Goal: Information Seeking & Learning: Find specific fact

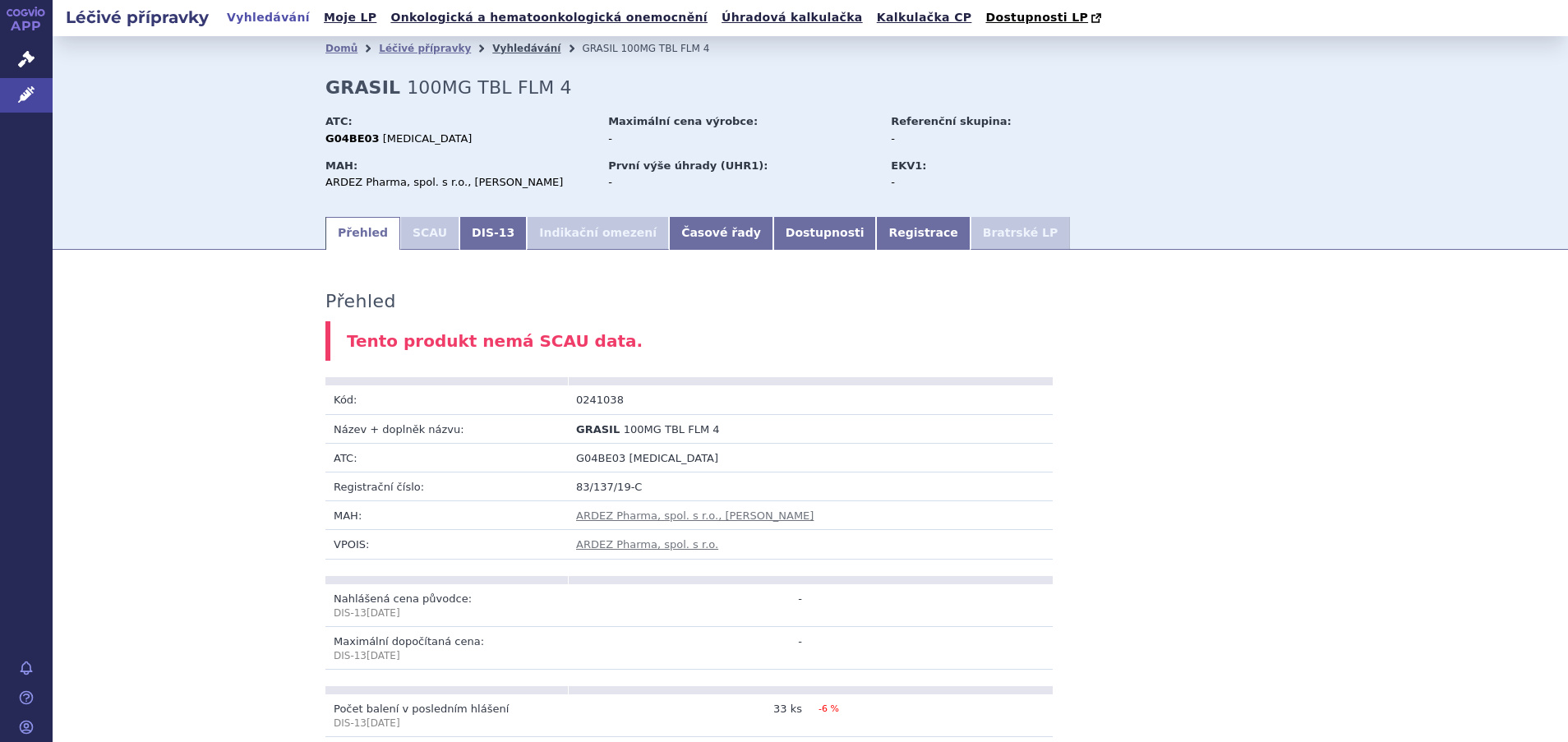
click at [492, 46] on link "Vyhledávání" at bounding box center [525, 48] width 68 height 11
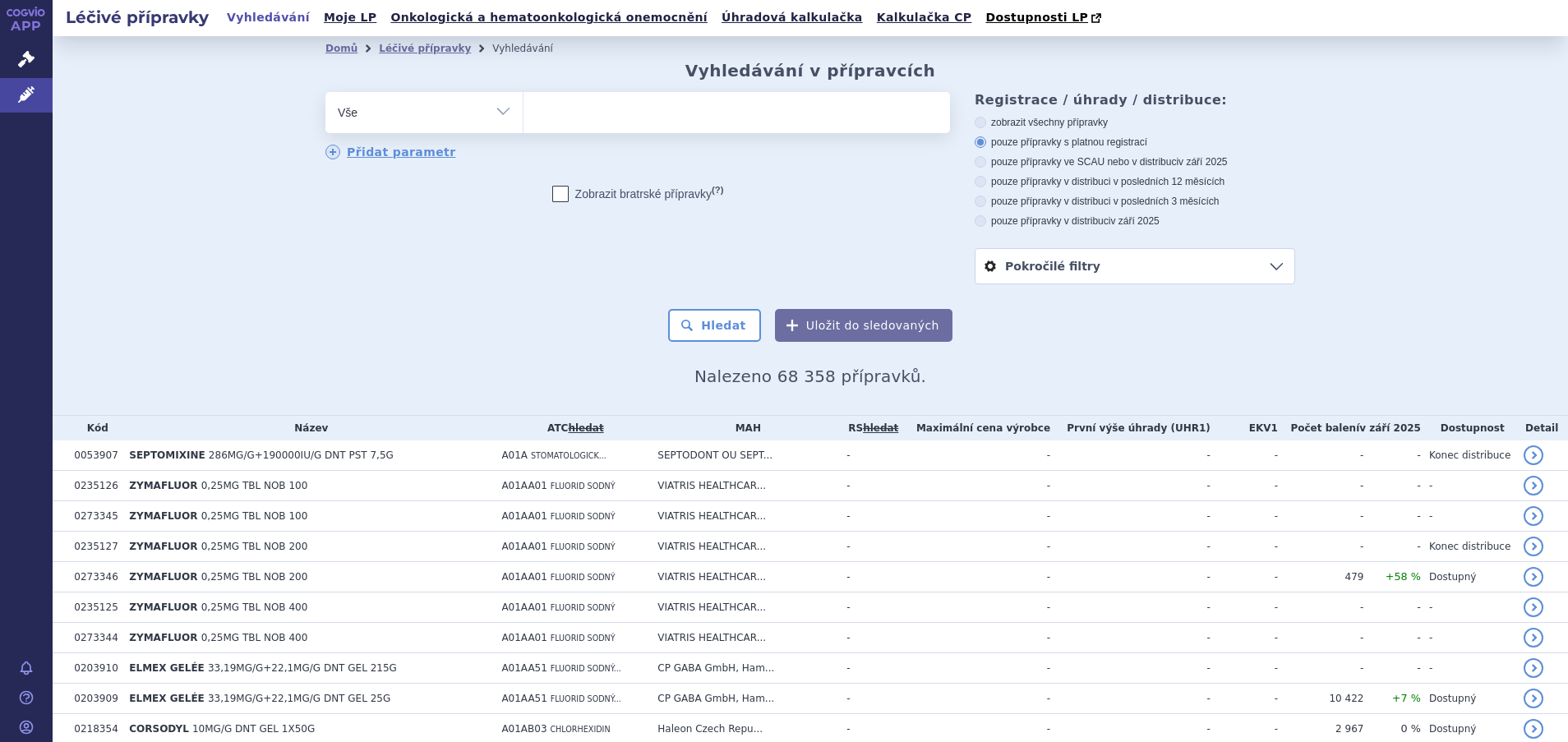
click at [619, 110] on ul at bounding box center [737, 109] width 427 height 34
click at [524, 110] on select at bounding box center [523, 112] width 1 height 41
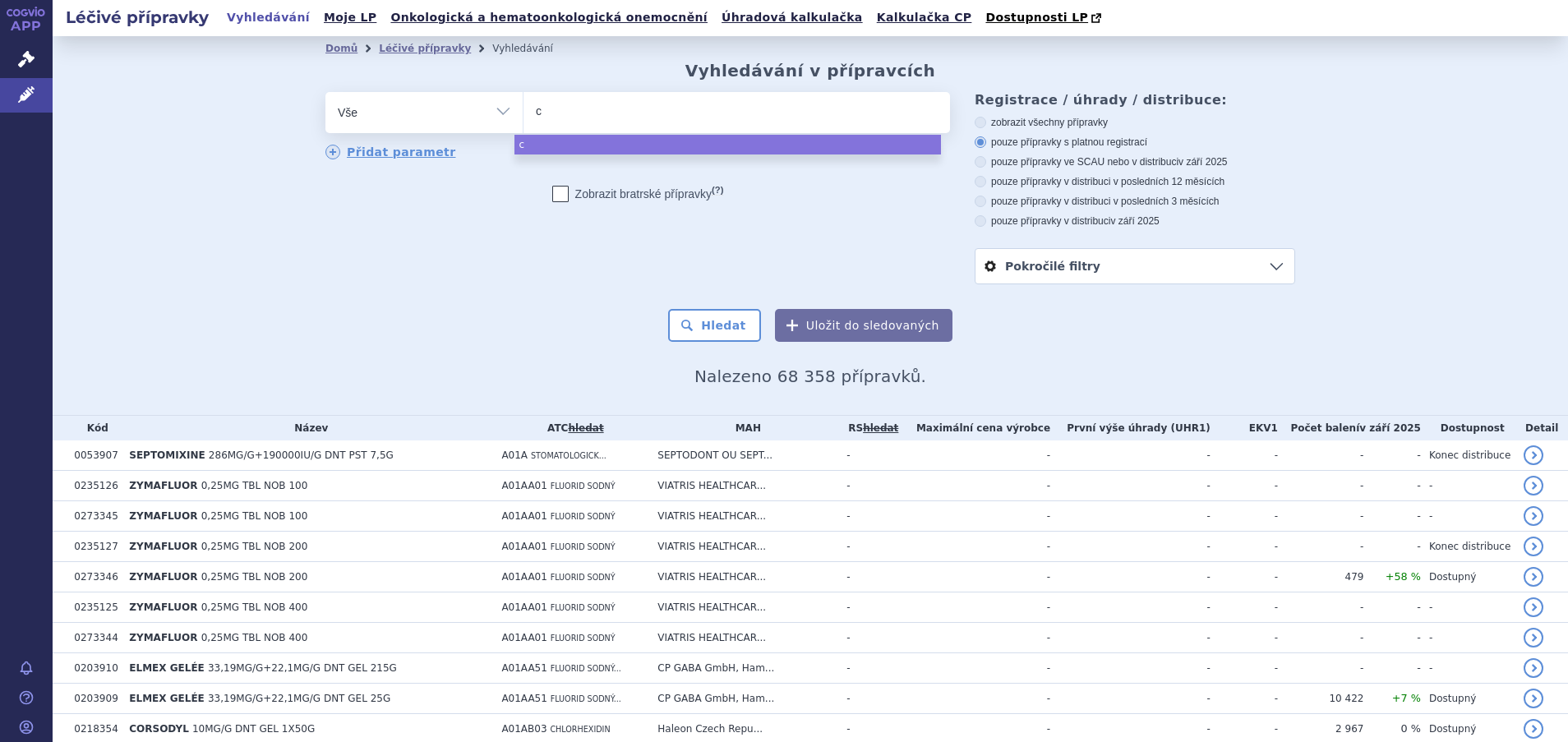
type input "co"
type input "cot"
type input "cotr"
type input "cotry"
type input "cotrym"
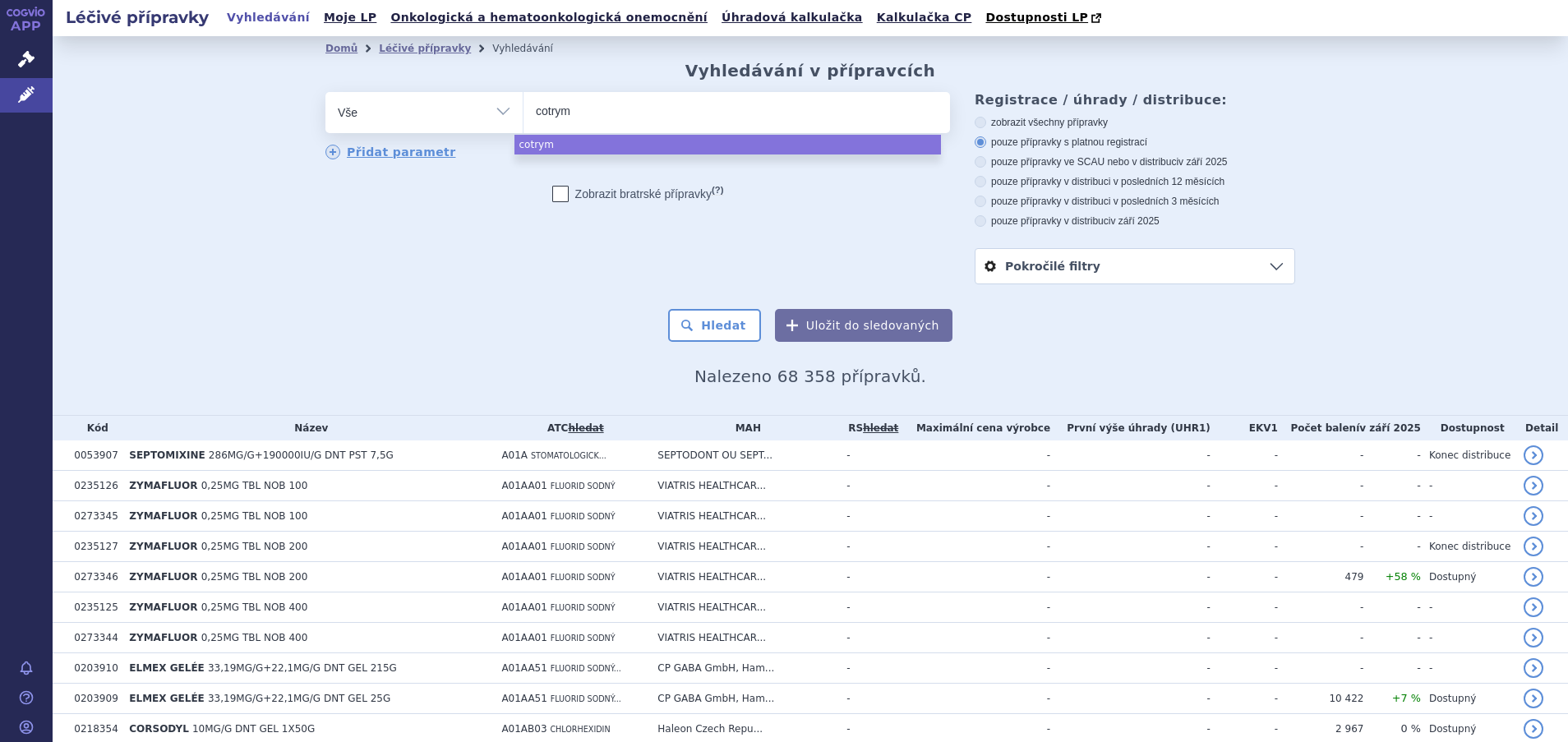
type input "cotrymo"
type input "cotrymoxa"
type input "cotrymoxaz"
type input "cotrymoxazo"
type input "cotrymoxazol"
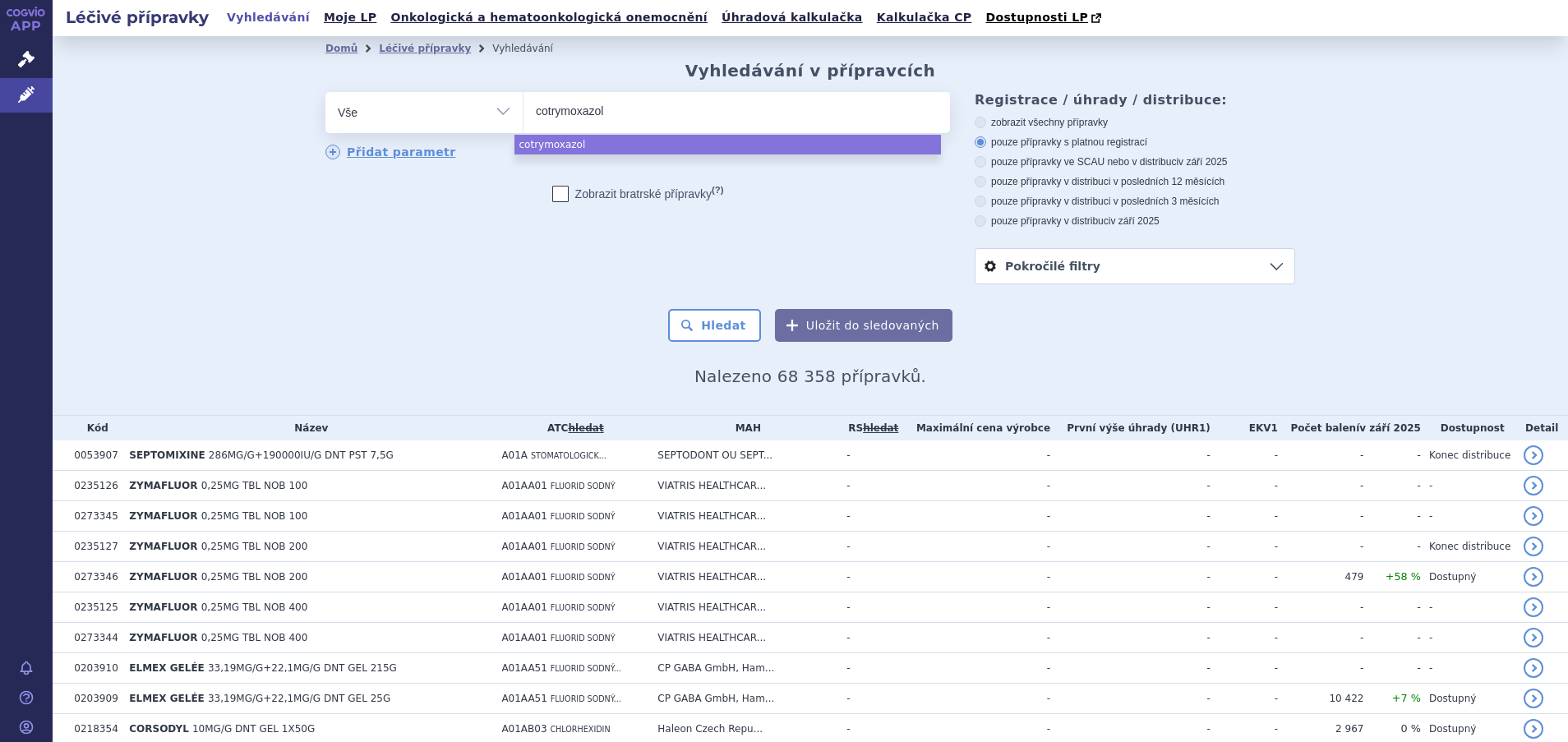
select select "cotrymoxazol"
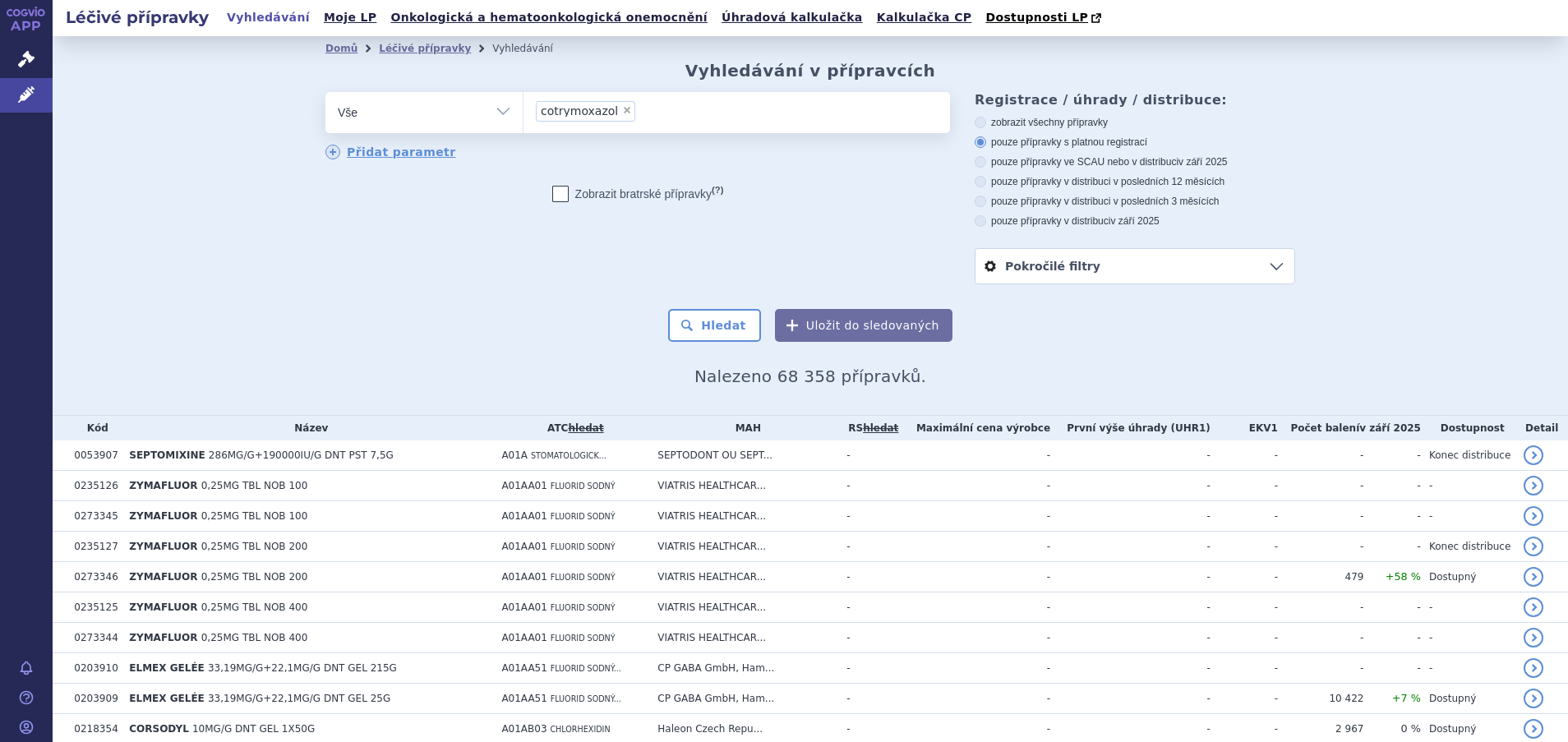
click at [558, 113] on span "cotrymoxazol" at bounding box center [579, 111] width 77 height 11
click at [524, 113] on select "cotrymoxazol" at bounding box center [523, 112] width 1 height 41
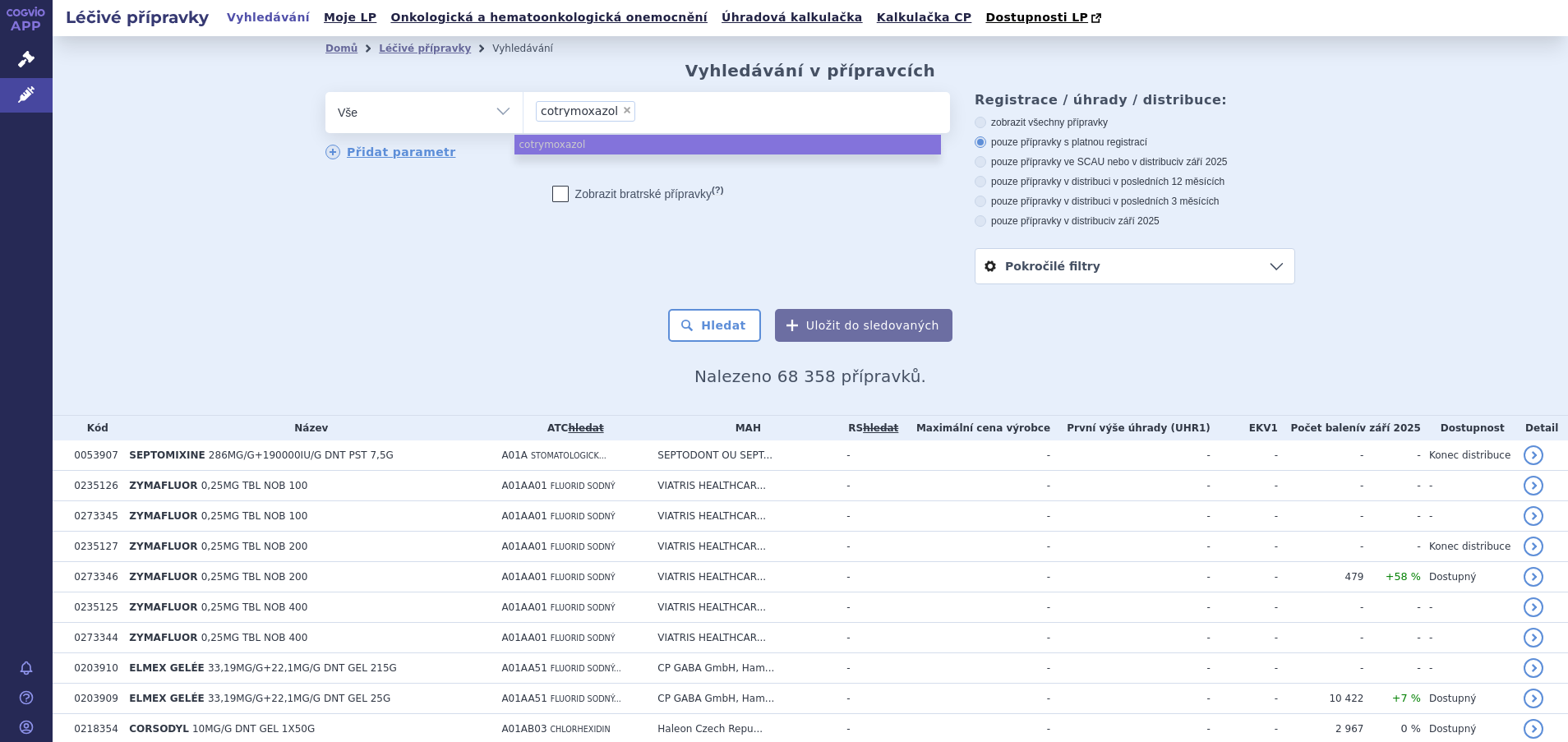
click at [556, 139] on ul "cotrymoxazol" at bounding box center [728, 144] width 427 height 20
click at [558, 148] on ul "cotrymoxazol" at bounding box center [728, 144] width 427 height 20
click at [720, 326] on button "Hledat" at bounding box center [715, 325] width 93 height 33
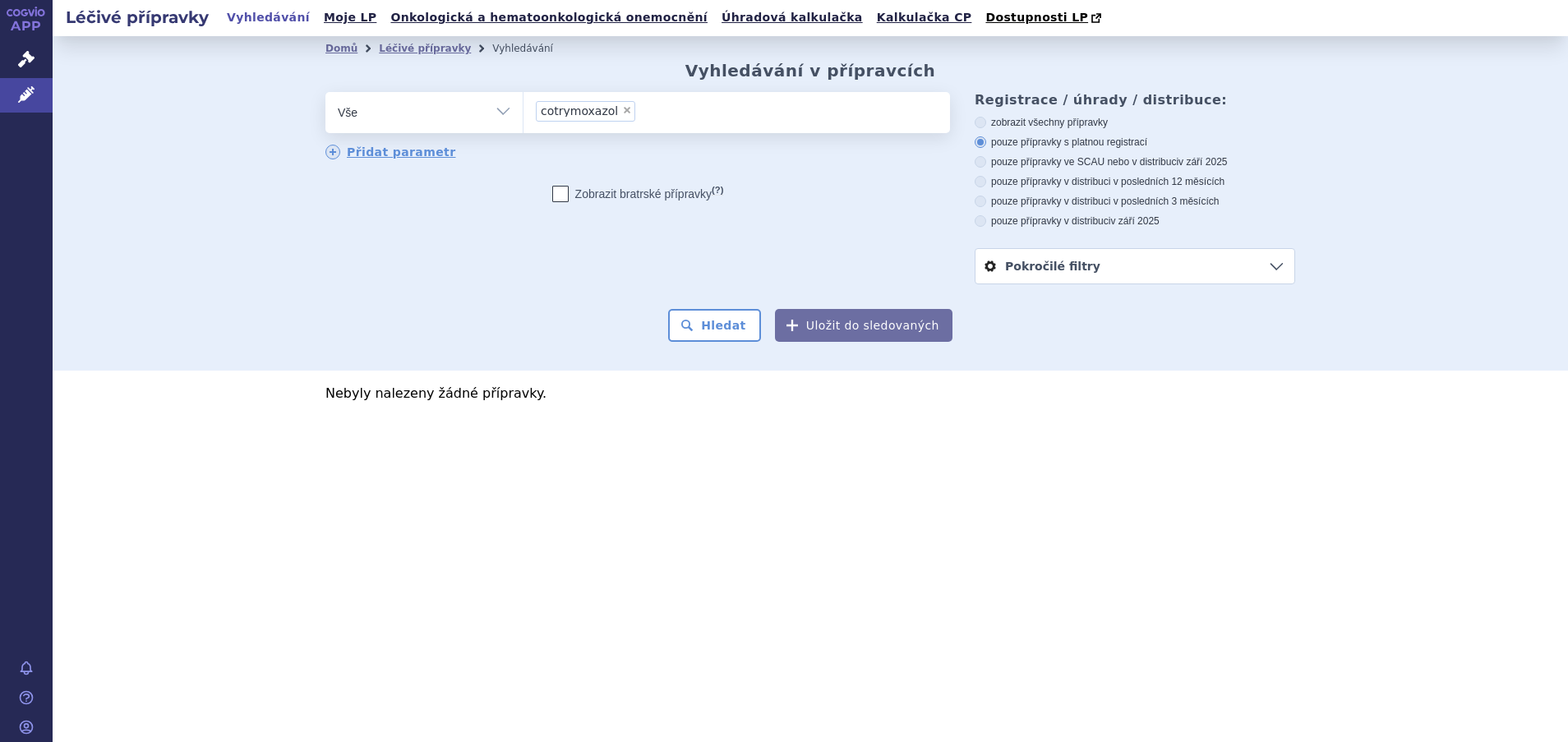
click at [622, 108] on span "×" at bounding box center [627, 110] width 10 height 10
click at [524, 108] on select "cotrymoxazol" at bounding box center [523, 112] width 1 height 41
select select
type input "co"
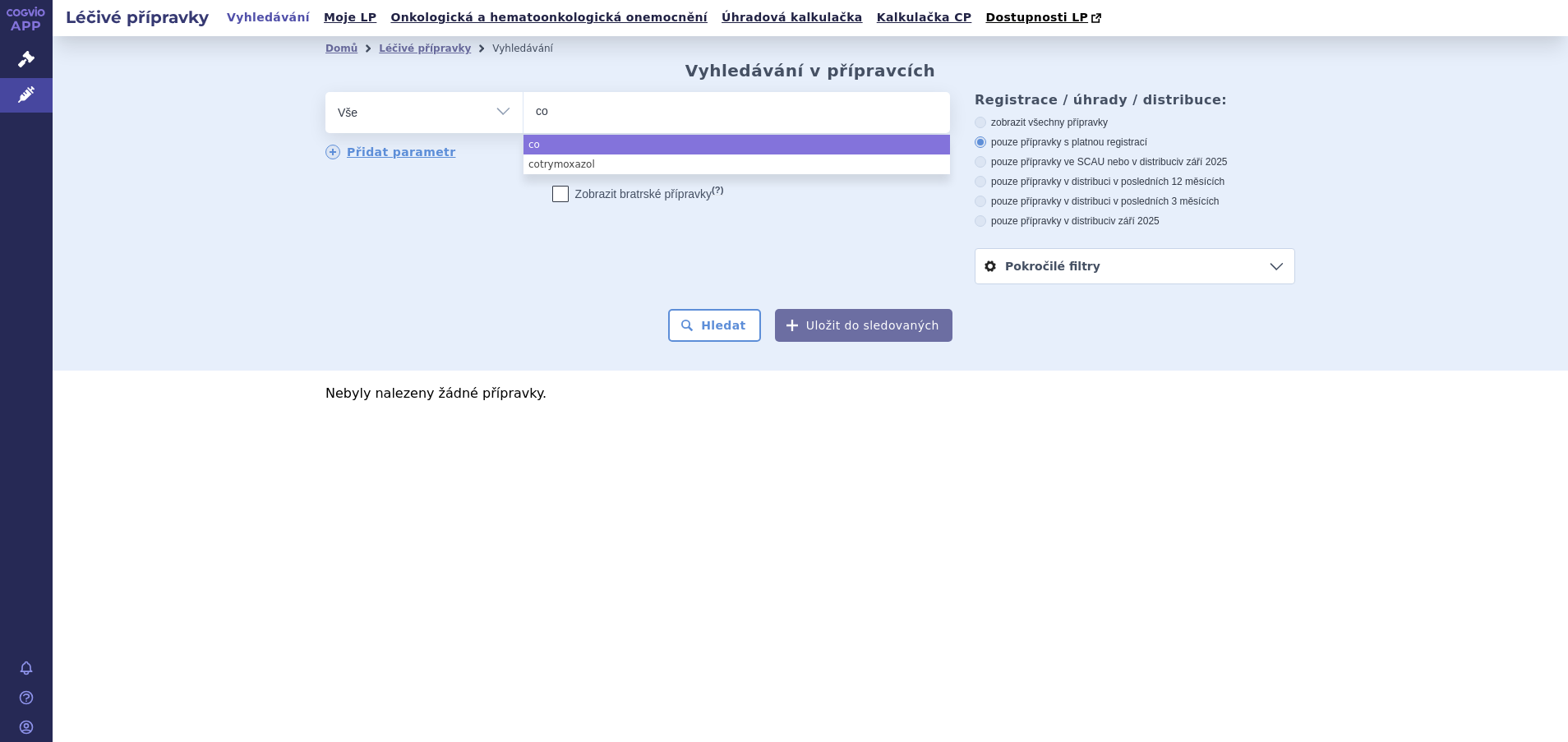
type input "cot"
type input "cotr"
type input "cotrim"
type input "cotrimo"
type input "cotrimox"
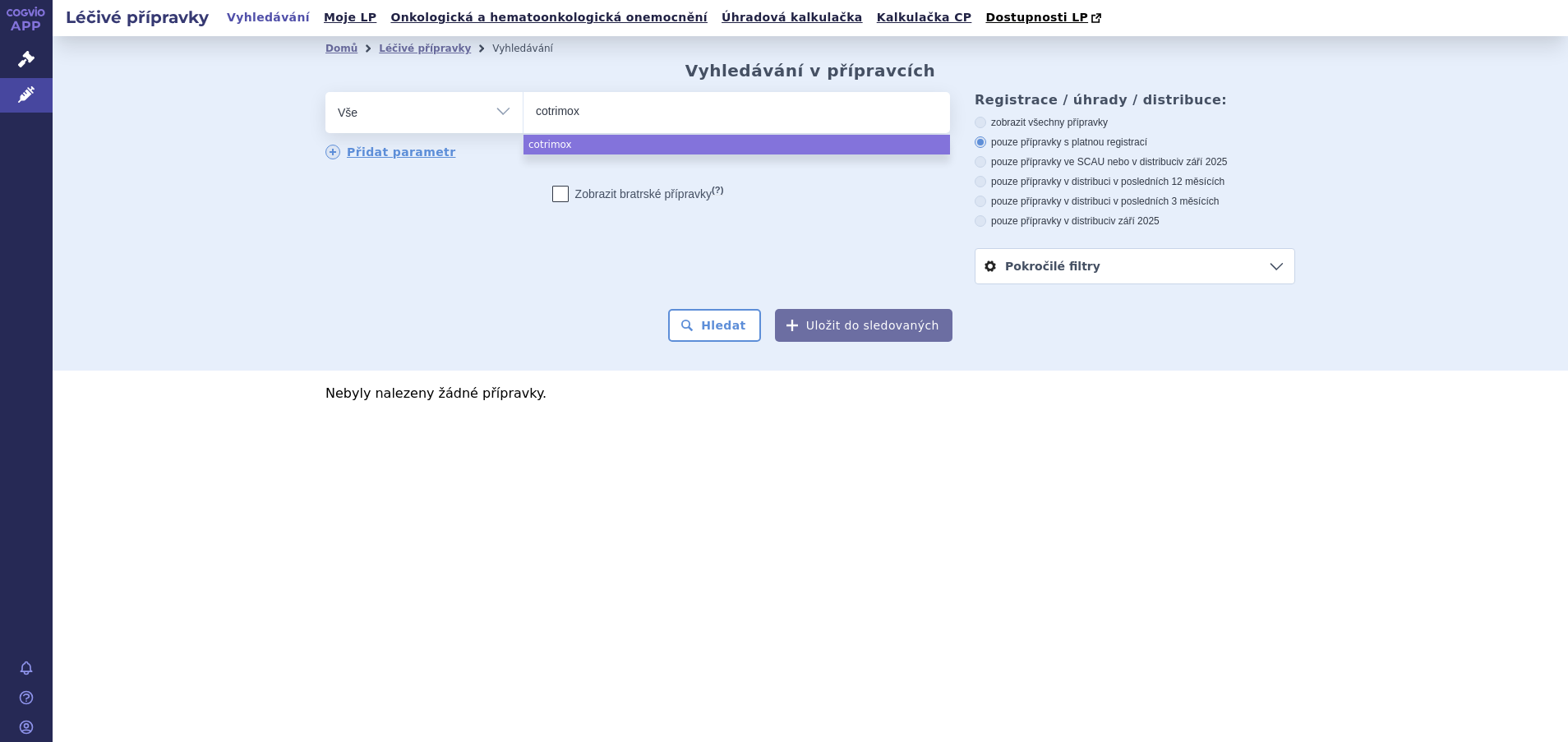
type input "cotrimoxa"
type input "cotrimoxaz"
type input "cotrimoxazo"
type input "cotrimoxazol"
select select "cotrimoxazol"
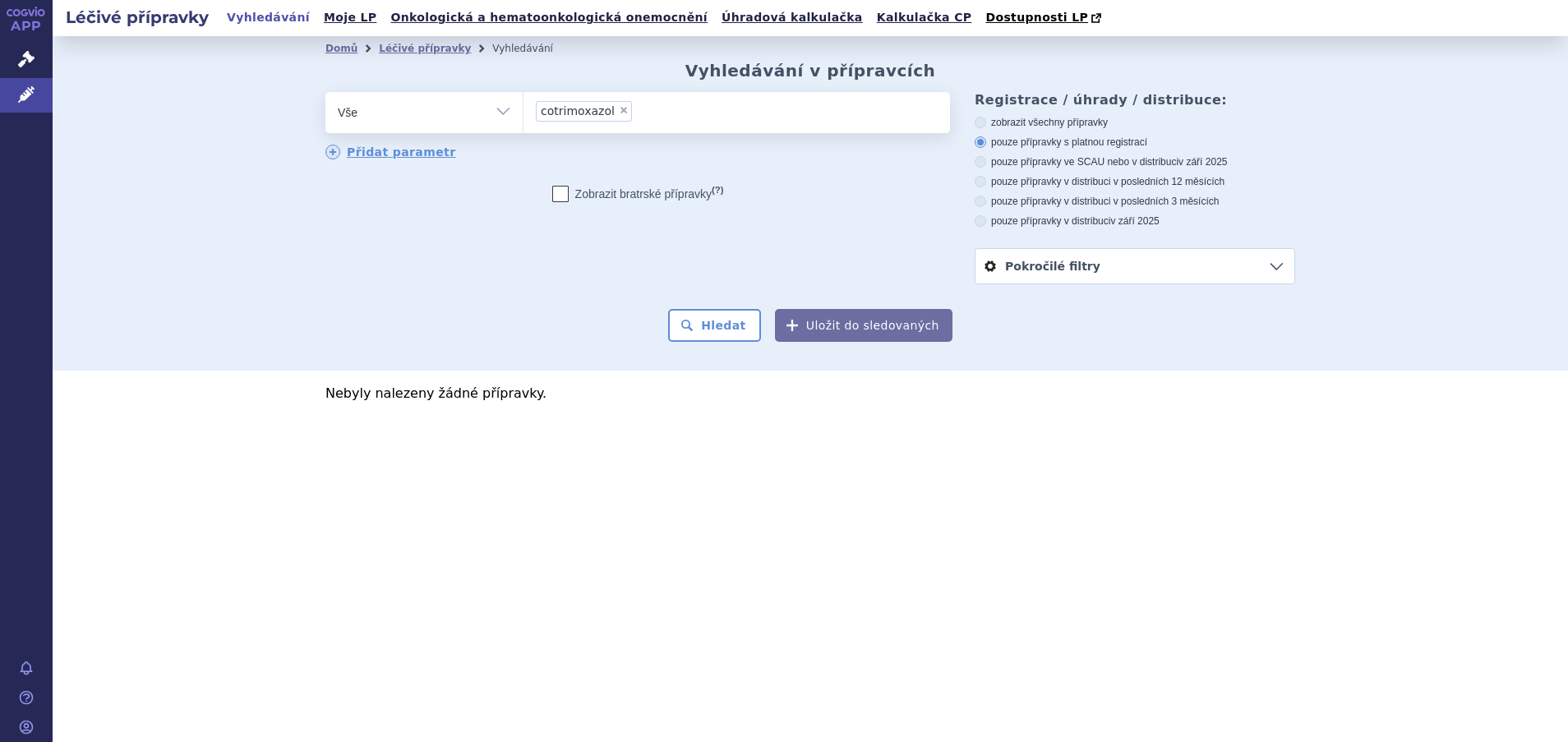
click at [1272, 273] on link "Pokročilé filtry" at bounding box center [1135, 266] width 319 height 34
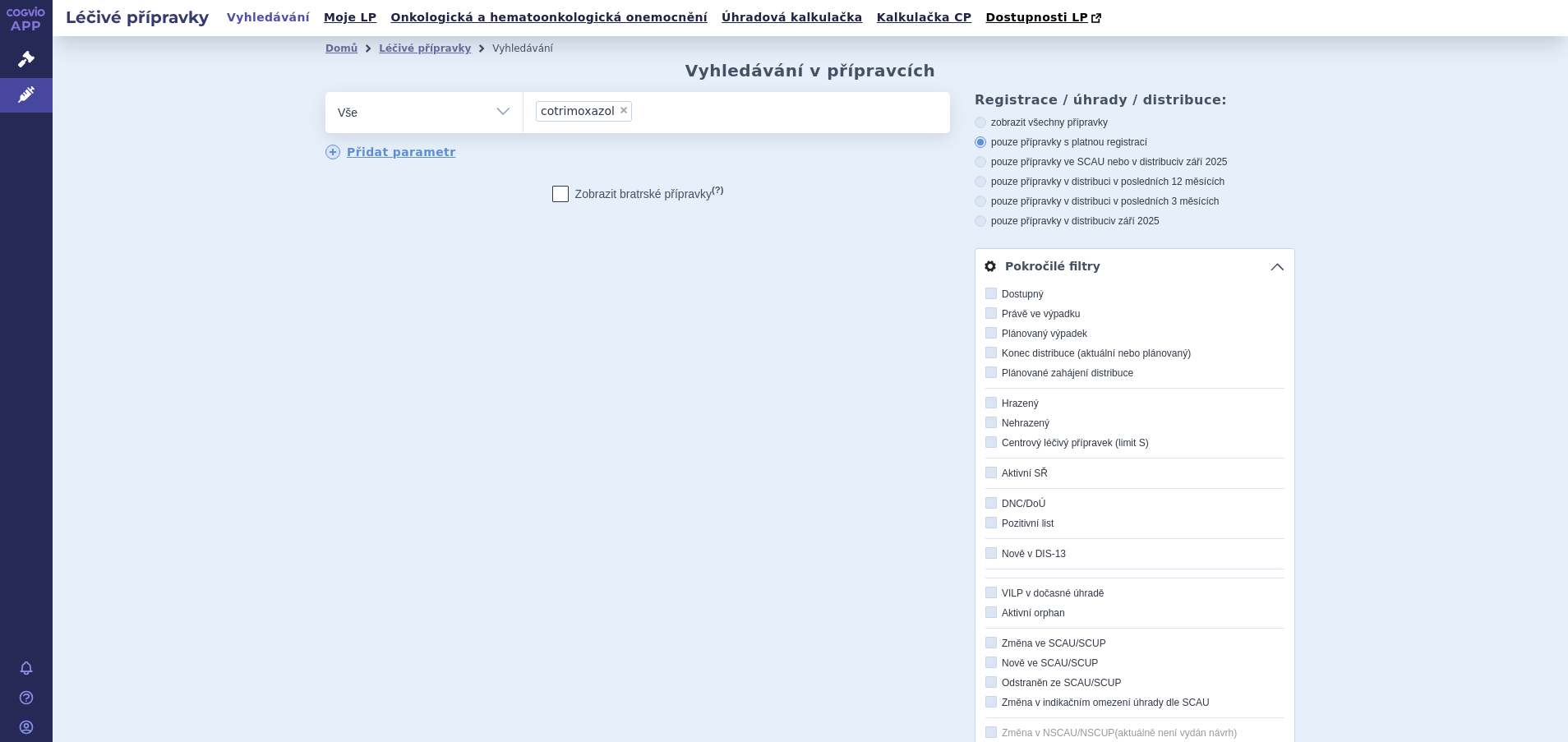
click at [719, 251] on div "odstranit Vše Přípravek/SUKL kód MAH VPOIS ATC/Aktivní látka" at bounding box center [810, 444] width 970 height 703
click at [407, 49] on link "Léčivé přípravky" at bounding box center [425, 48] width 92 height 11
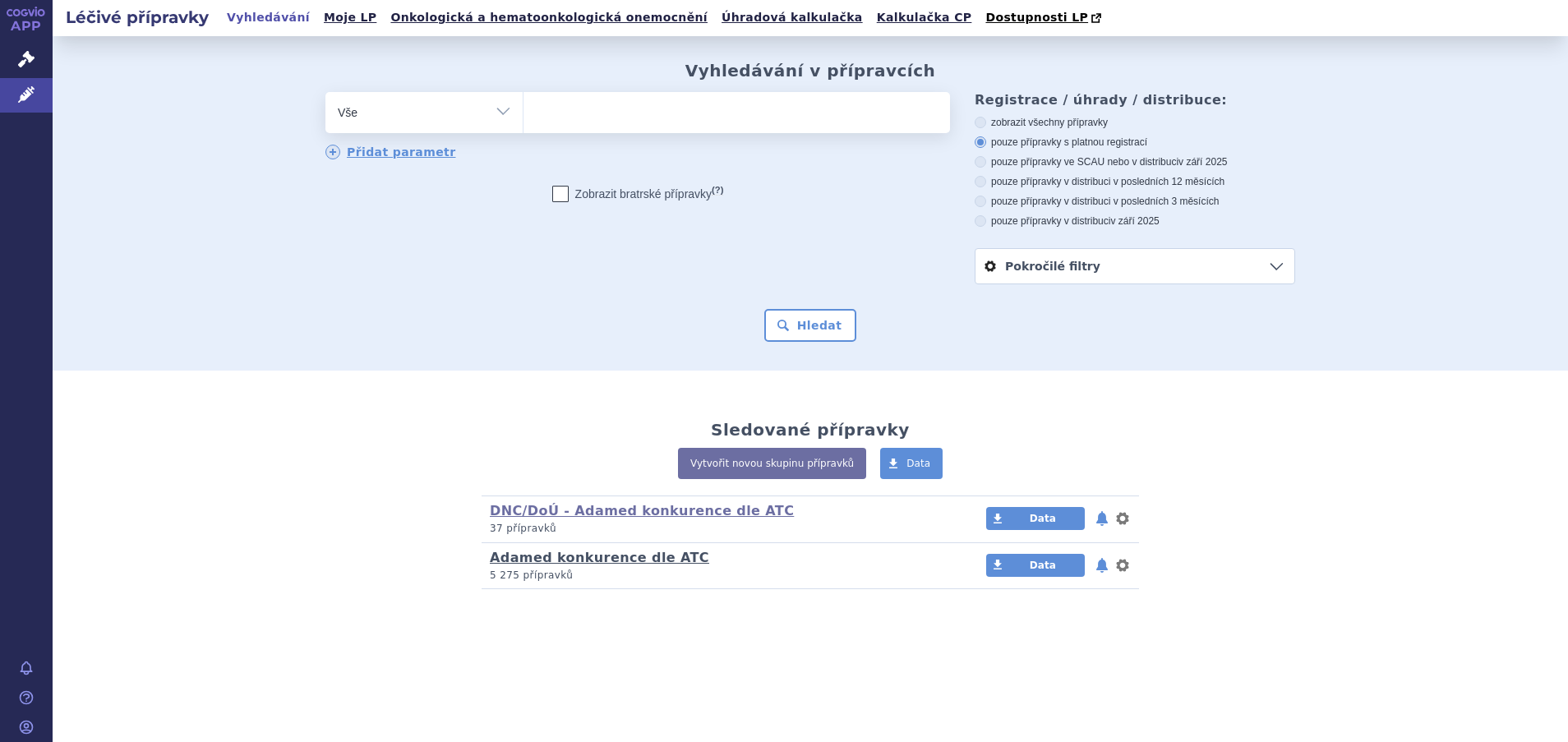
click at [584, 551] on link "Adamed konkurence dle ATC" at bounding box center [599, 557] width 219 height 16
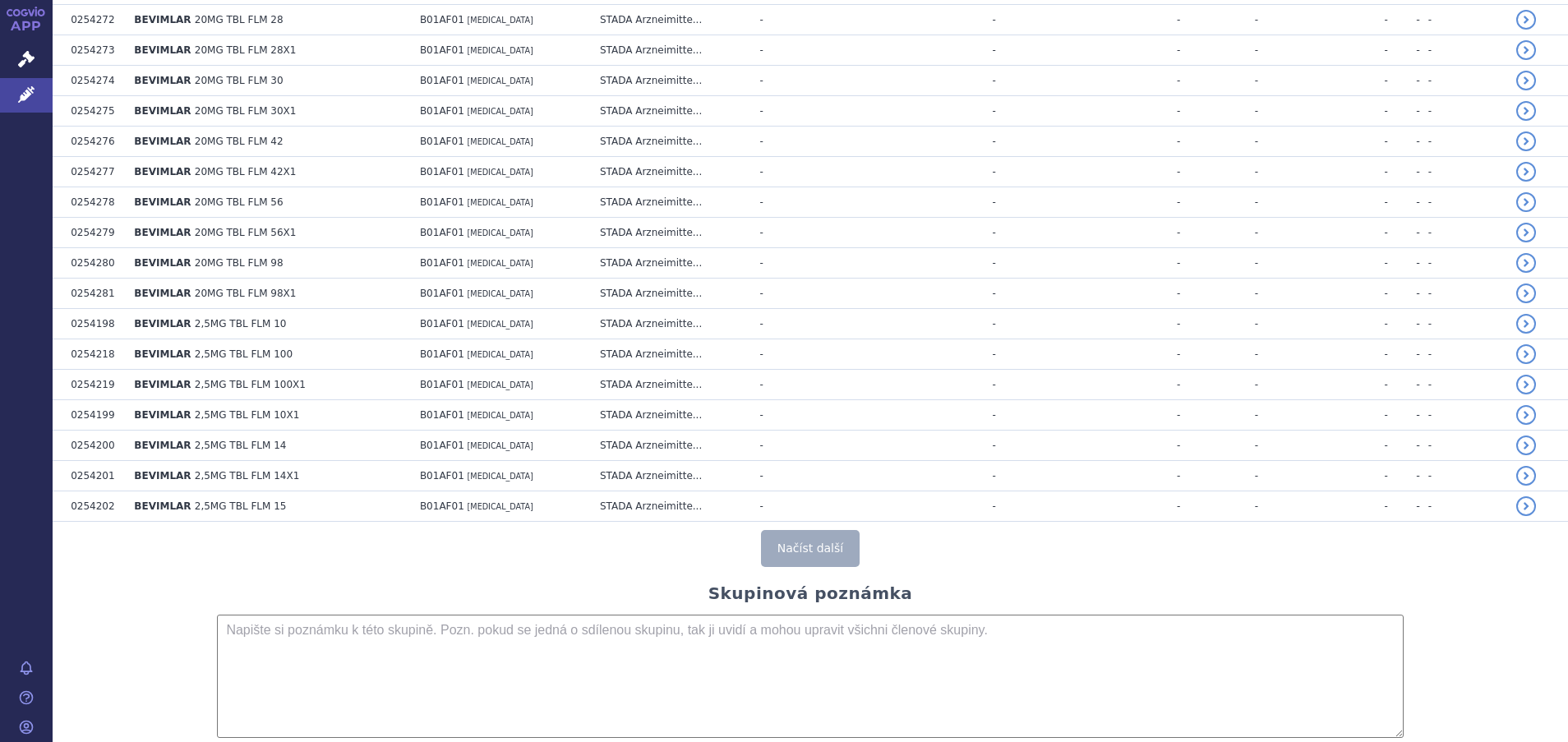
scroll to position [2810, 0]
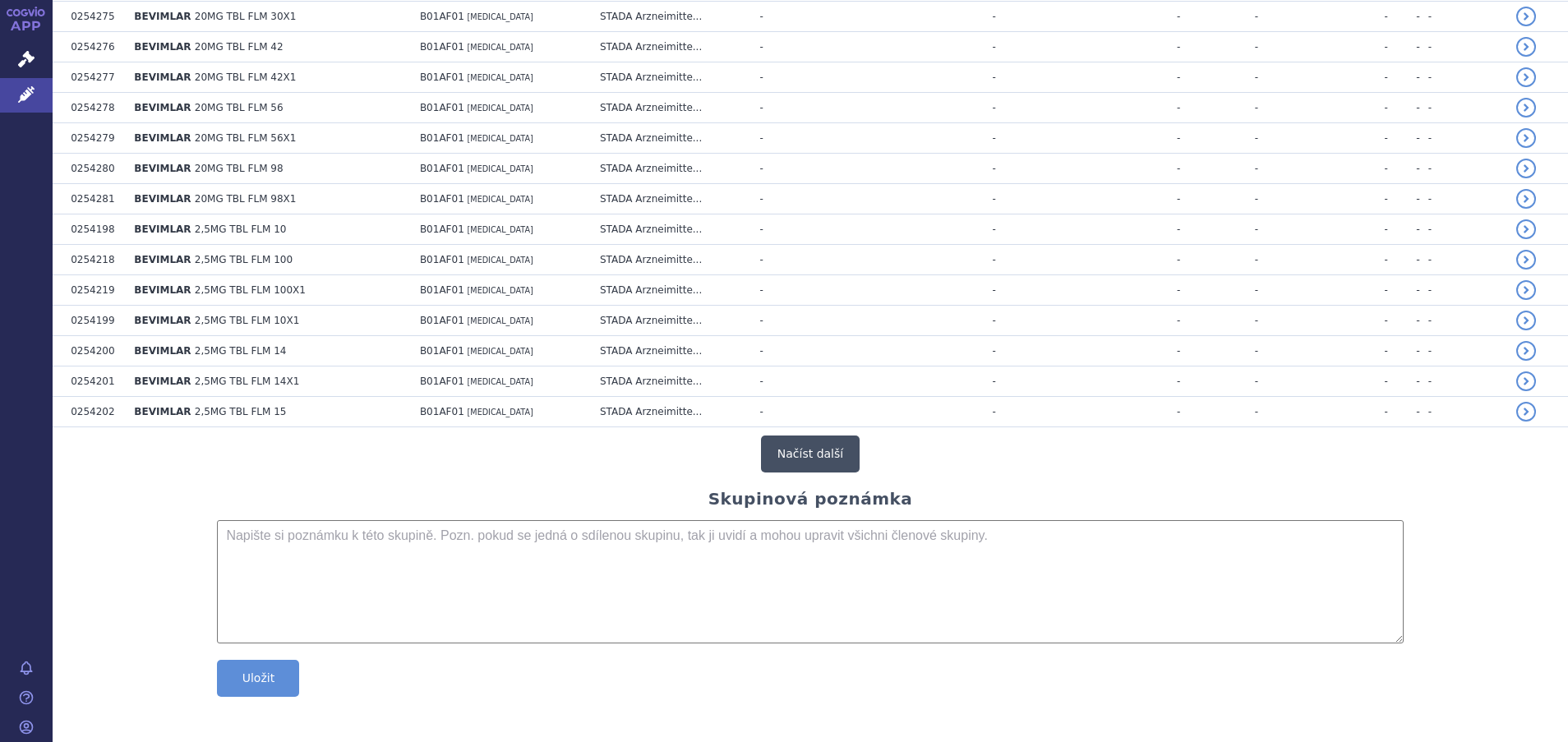
click at [825, 447] on button "Načíst další" at bounding box center [811, 454] width 99 height 37
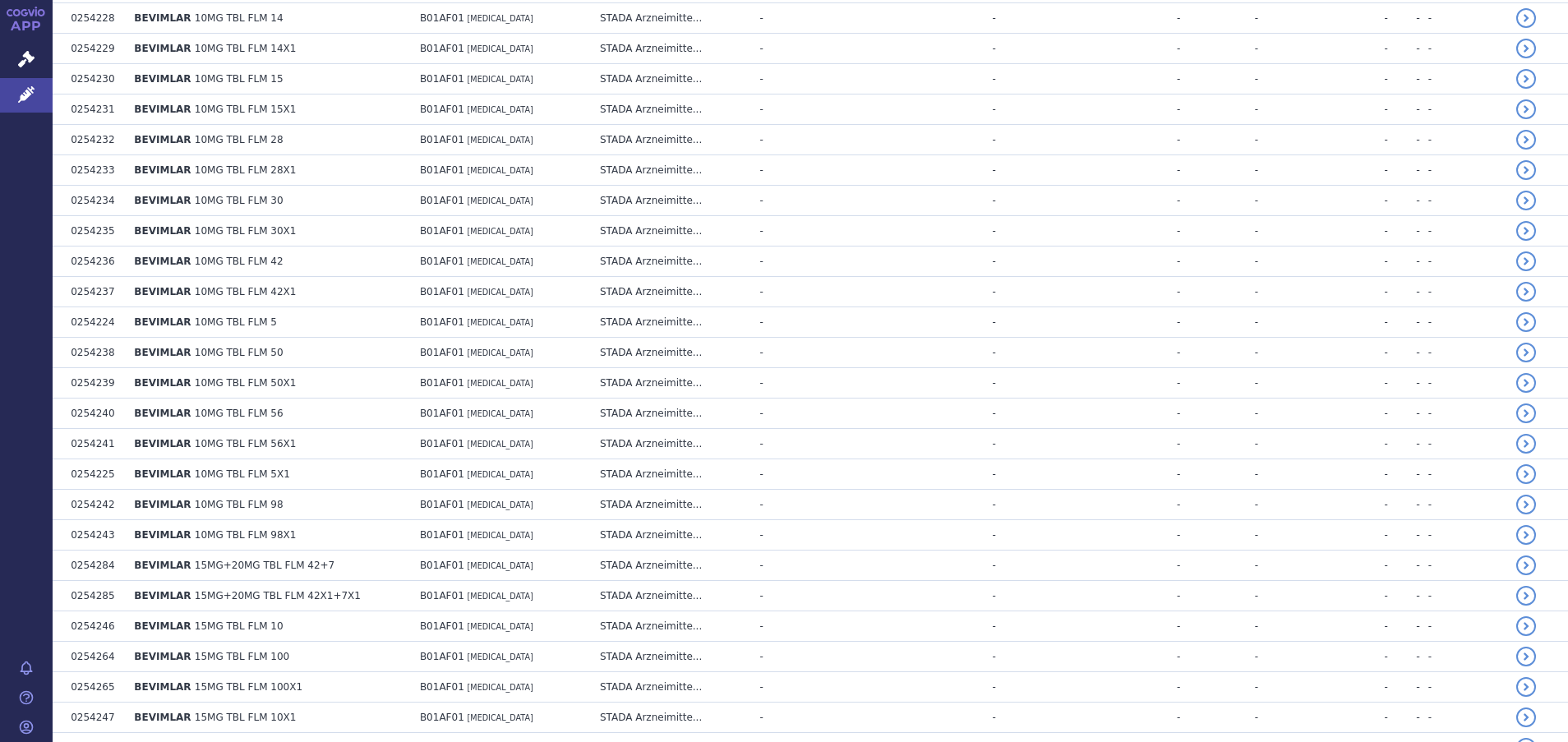
scroll to position [0, 0]
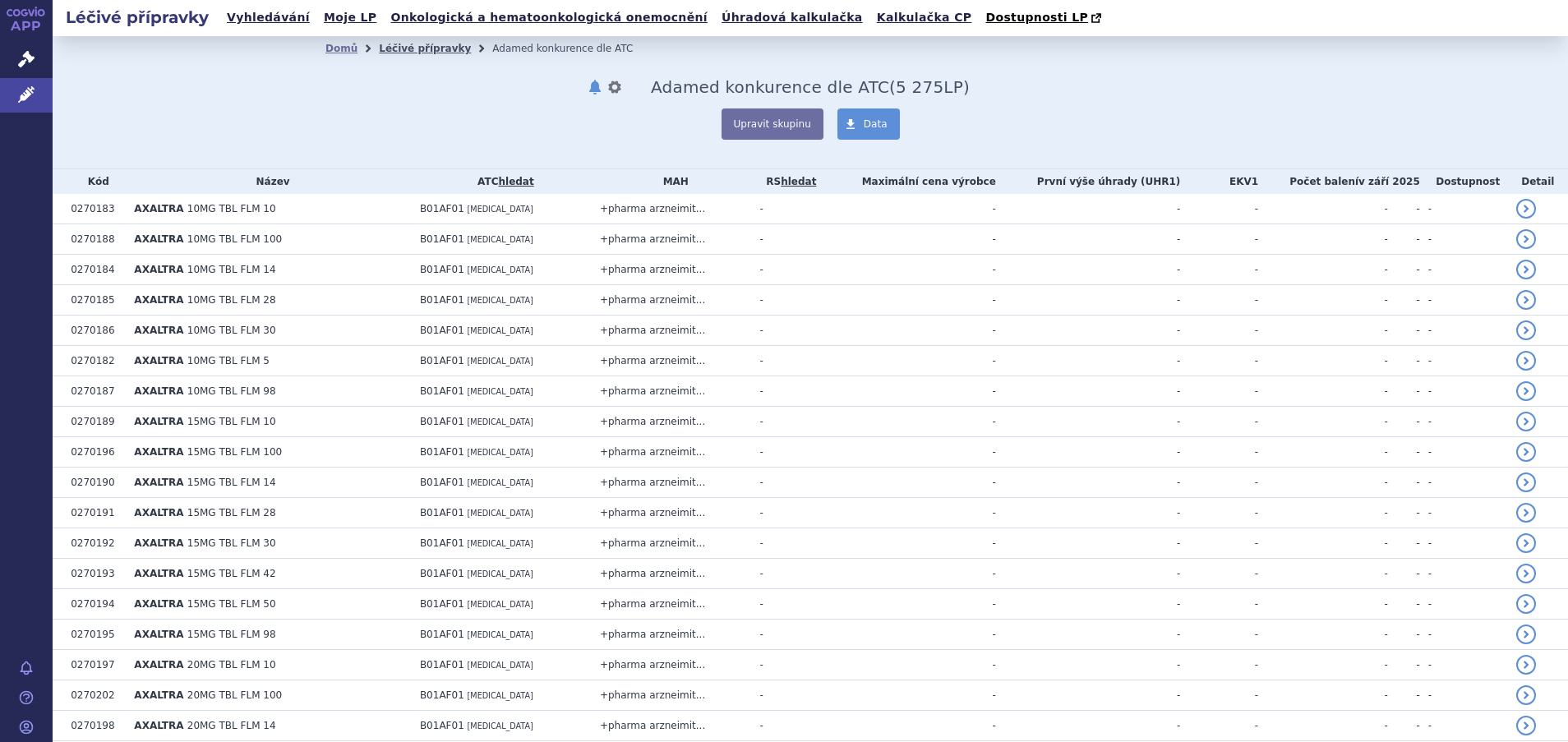
click at [413, 51] on link "Léčivé přípravky" at bounding box center [425, 48] width 92 height 11
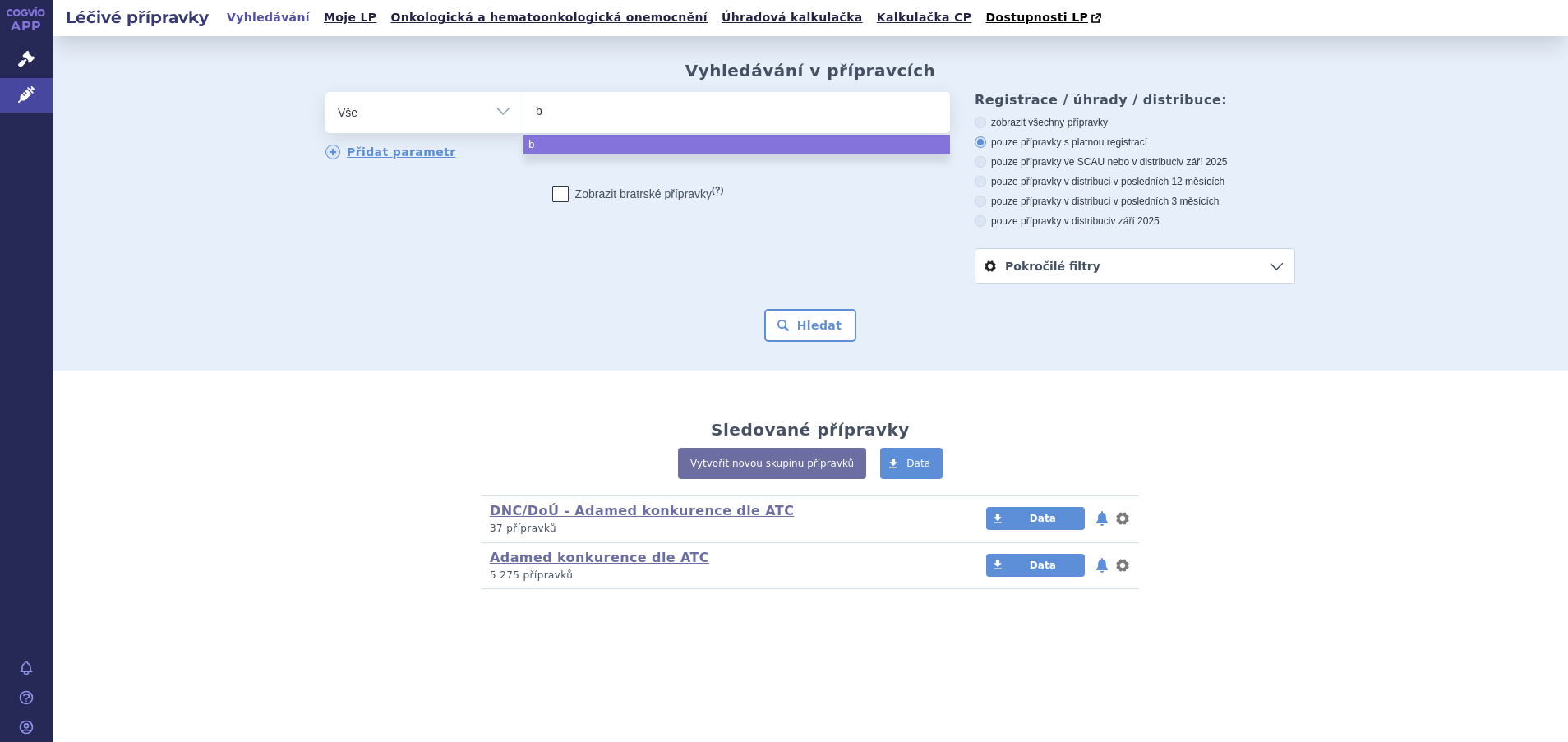
type input "bi"
type input "bis"
type input "bise"
type input "bisep"
type input "bisept"
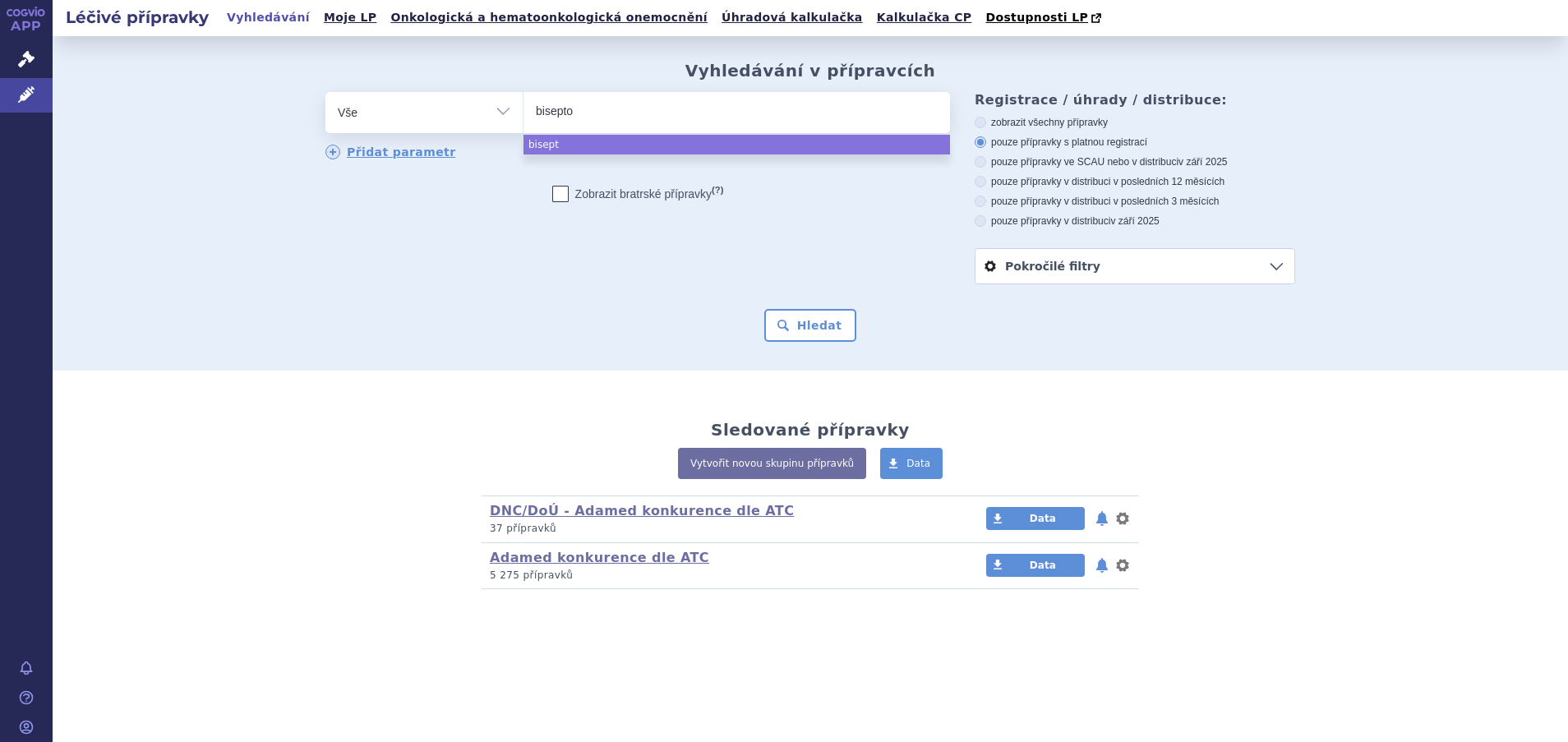
type input "biseptol"
select select "biseptol"
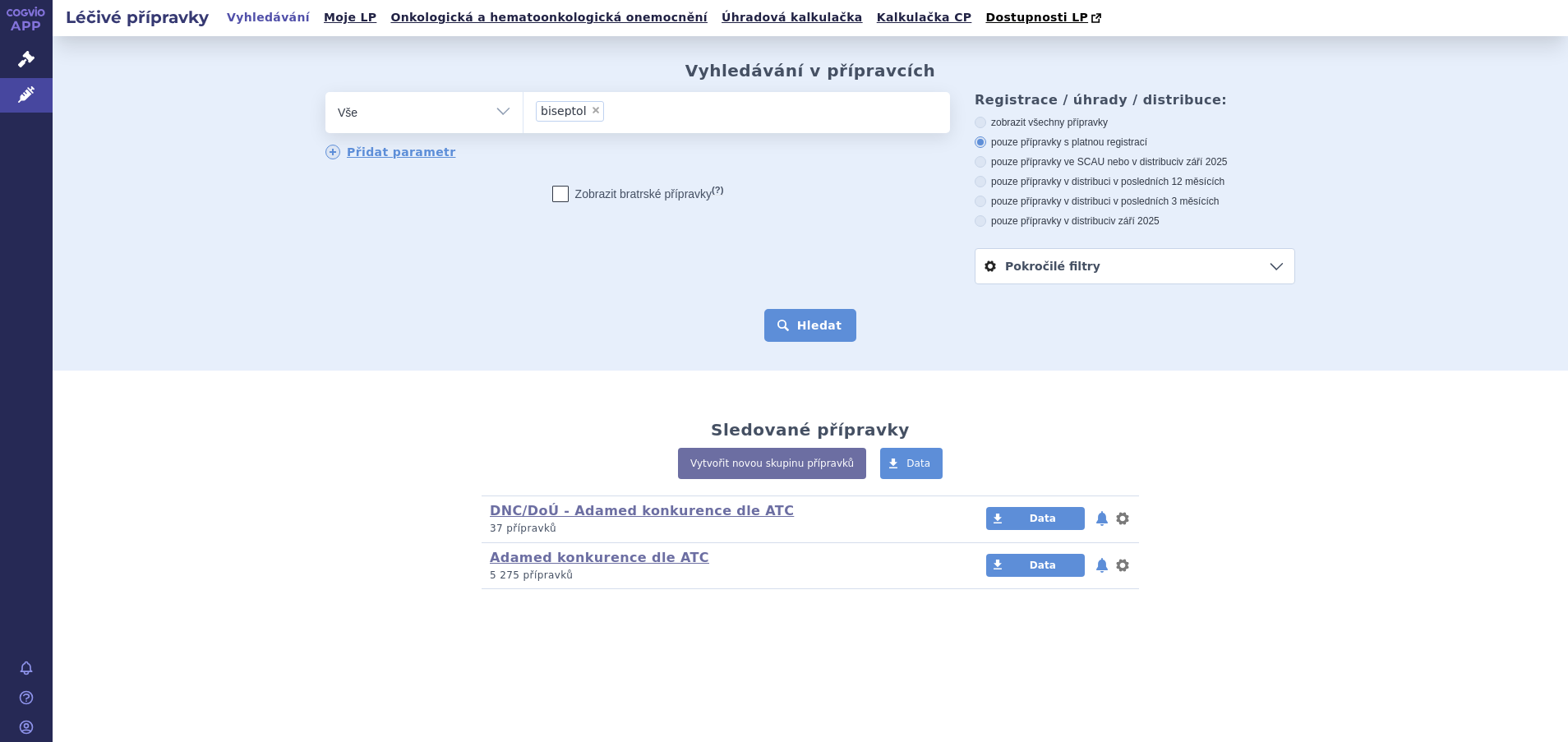
click at [797, 325] on button "Hledat" at bounding box center [811, 325] width 93 height 33
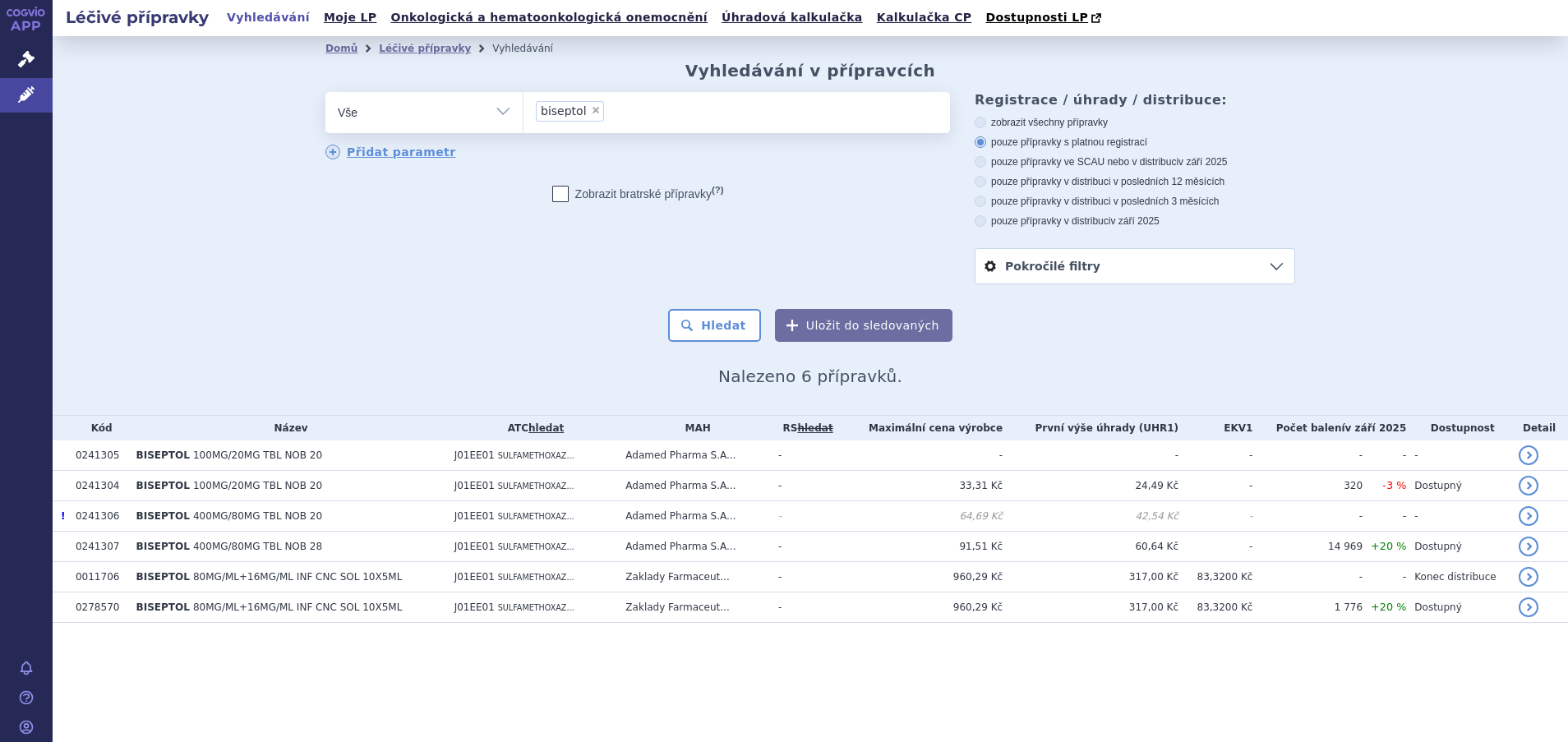
click at [556, 195] on icon at bounding box center [561, 194] width 17 height 17
click at [556, 195] on input "Zobrazit [DEMOGRAPHIC_DATA] přípravky (?)" at bounding box center [560, 197] width 10 height 10
checkbox input "true"
click at [720, 328] on button "Hledat" at bounding box center [715, 325] width 93 height 33
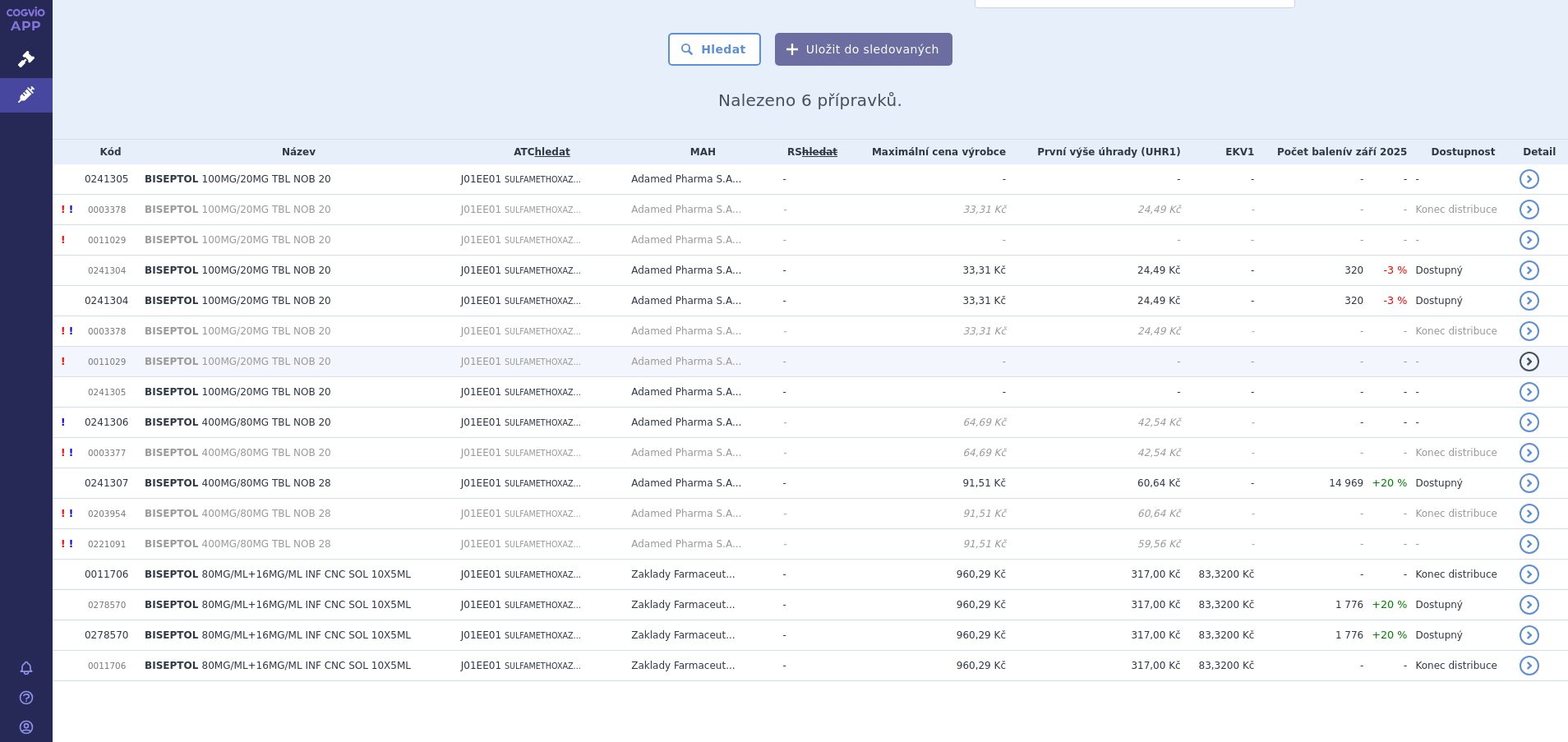
scroll to position [282, 0]
